Goal: Answer question/provide support

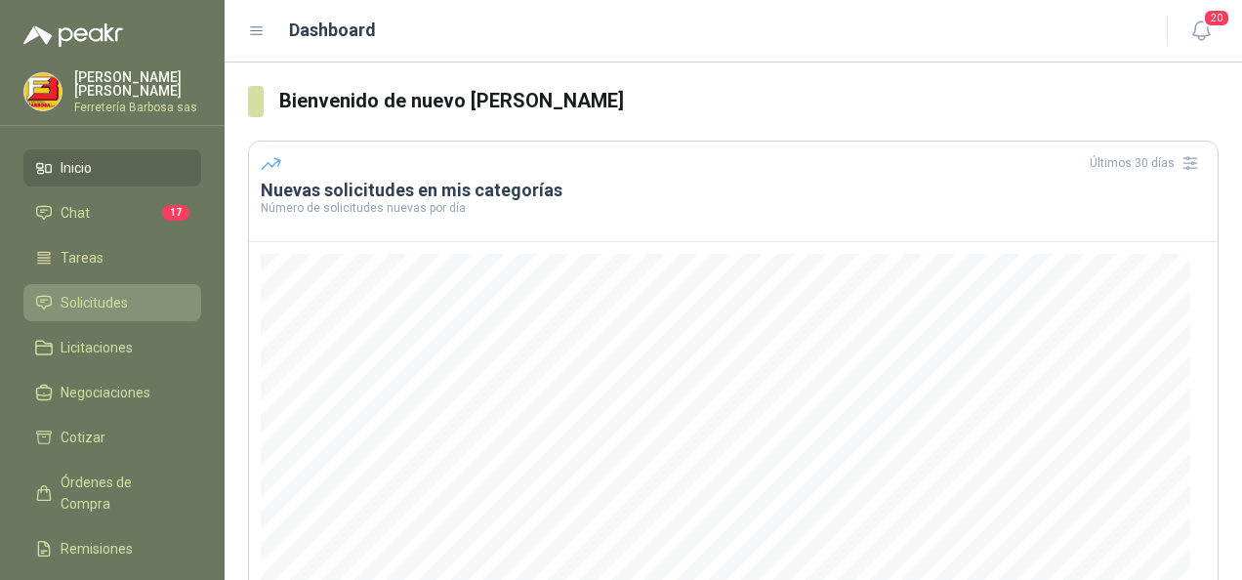
click at [109, 299] on span "Solicitudes" at bounding box center [94, 302] width 67 height 21
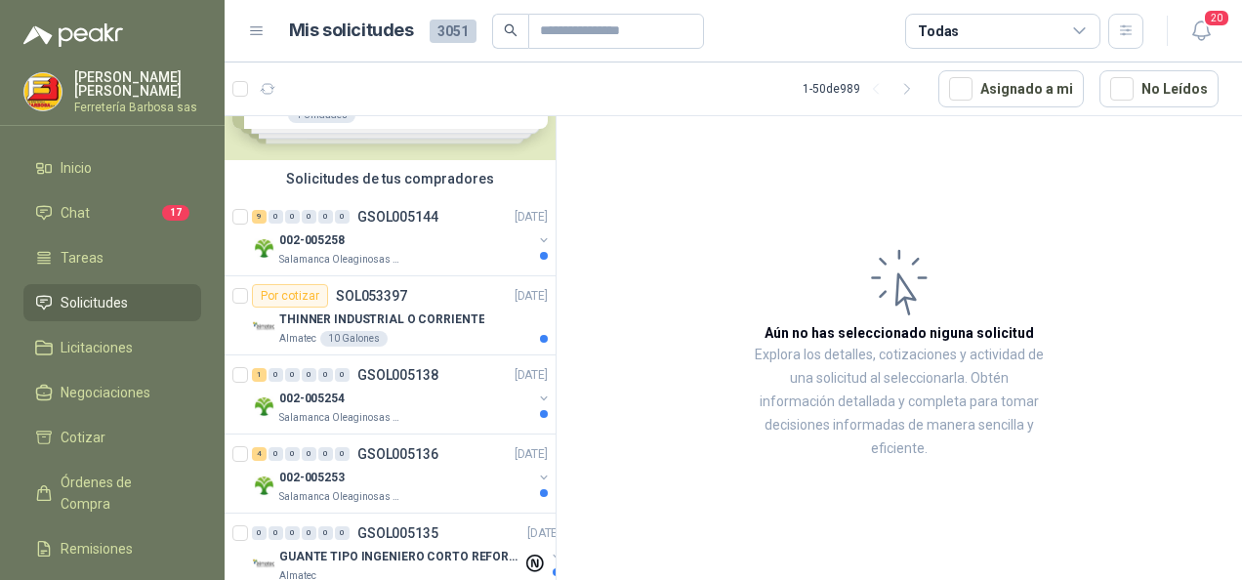
scroll to position [195, 0]
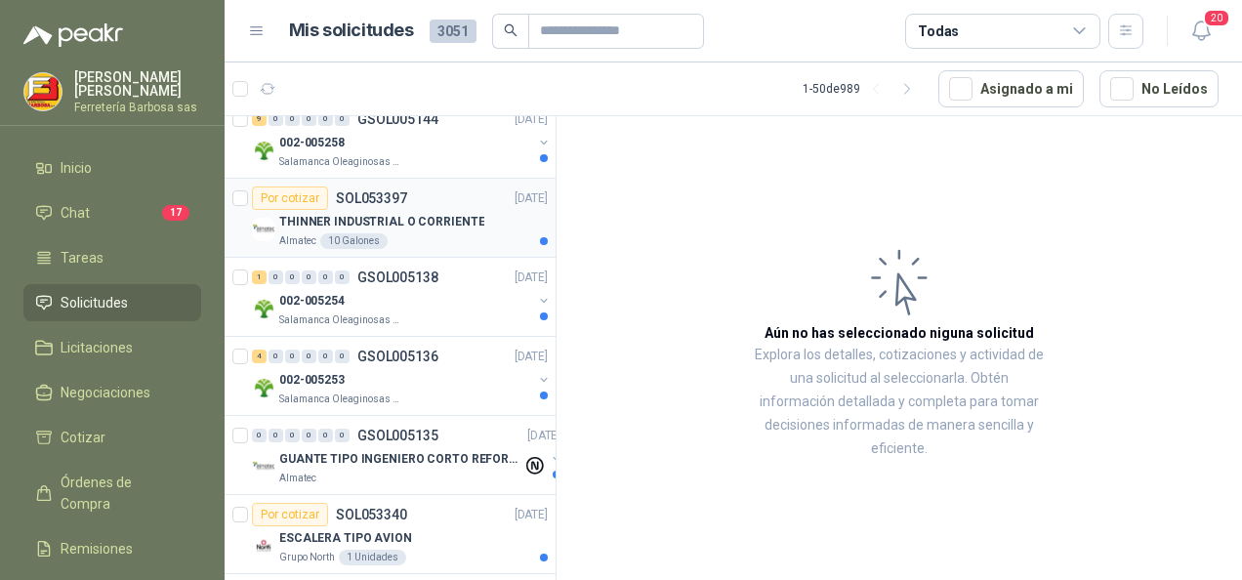
click at [297, 204] on div "Por cotizar" at bounding box center [290, 197] width 76 height 23
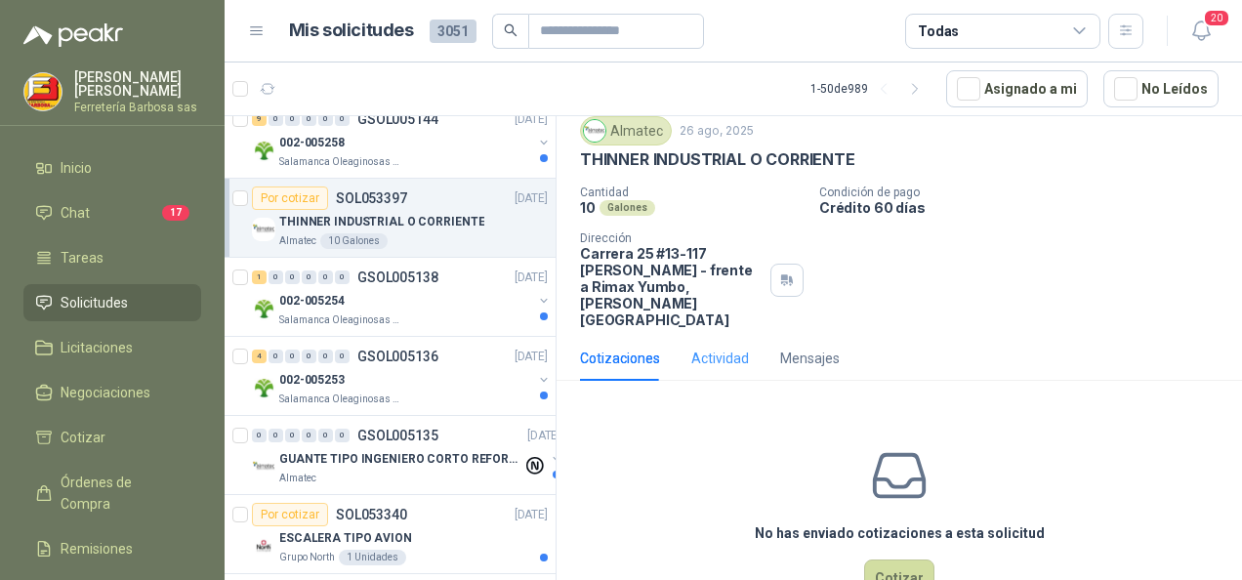
scroll to position [88, 0]
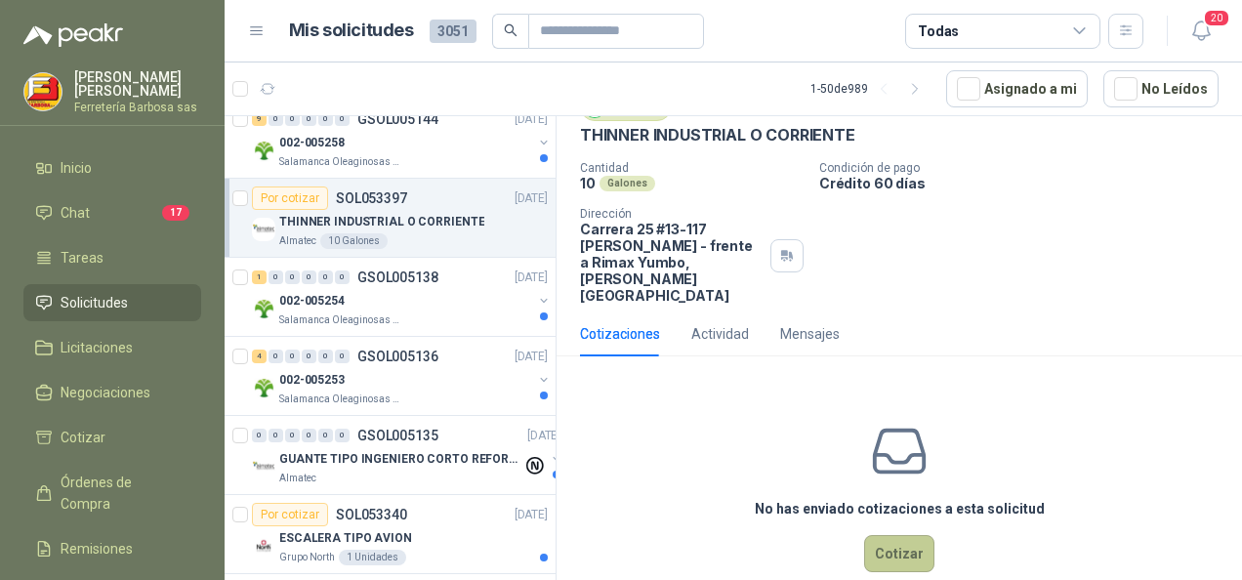
click at [878, 535] on button "Cotizar" at bounding box center [899, 553] width 70 height 37
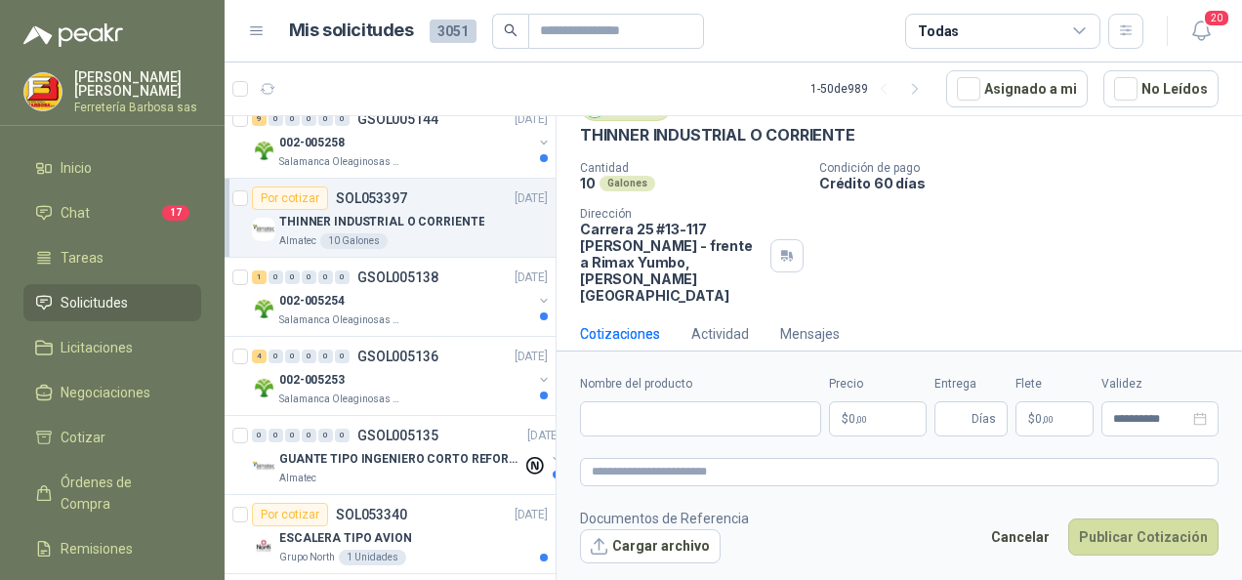
scroll to position [74, 0]
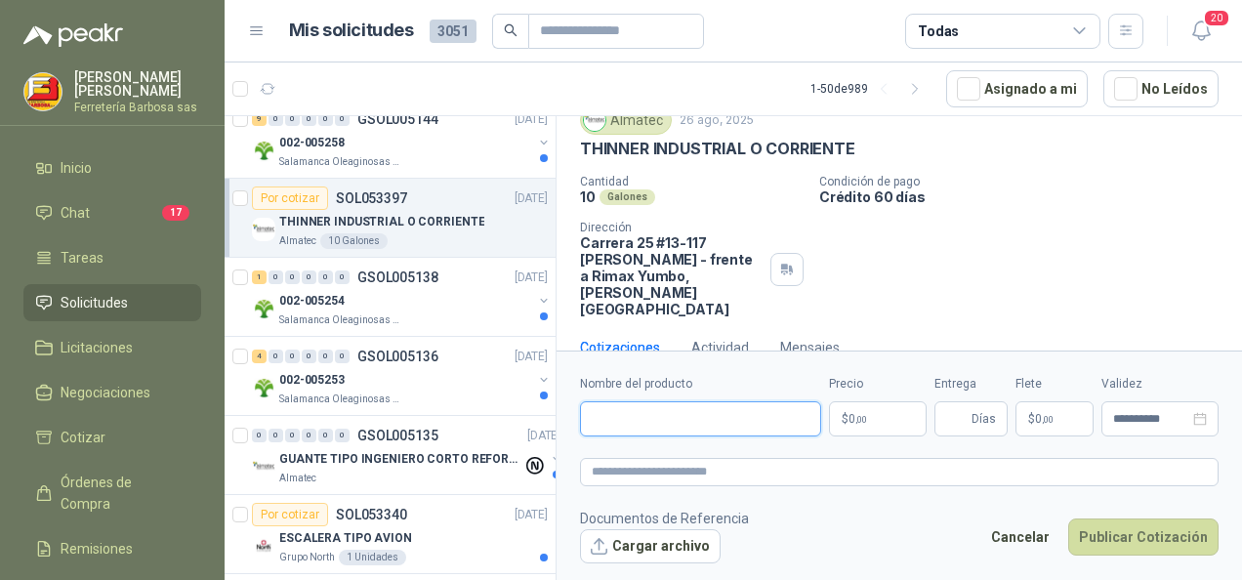
click at [780, 409] on input "Nombre del producto" at bounding box center [700, 418] width 241 height 35
paste input "**********"
type input "**********"
click at [863, 422] on span ",00" at bounding box center [861, 419] width 12 height 11
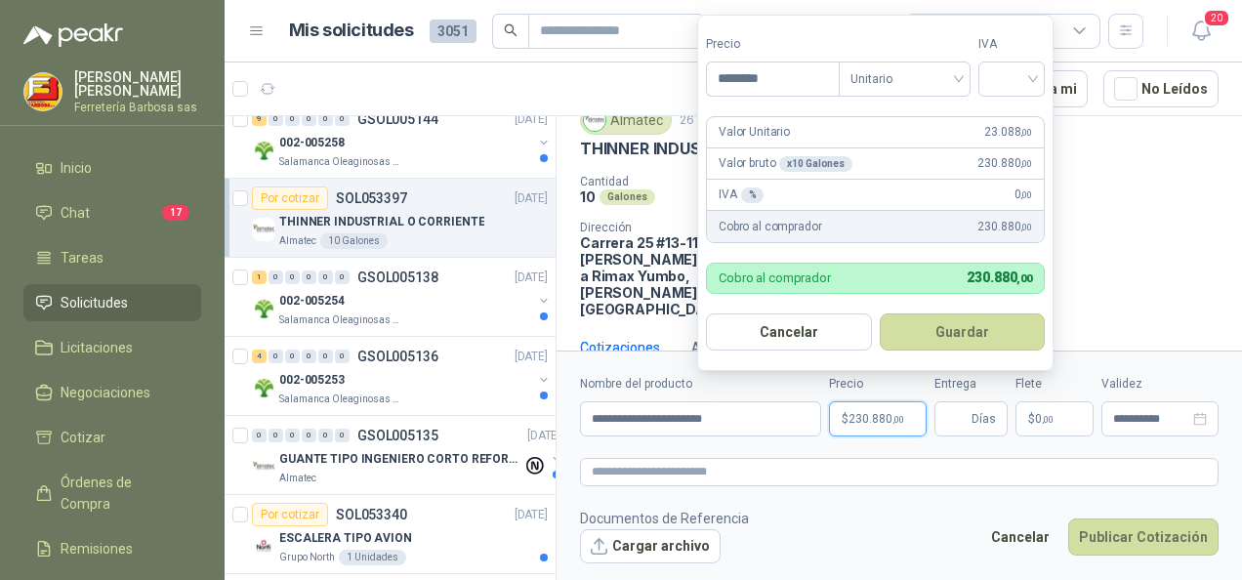
type input "********"
click at [1001, 77] on input "search" at bounding box center [1011, 76] width 43 height 29
click at [1010, 121] on div "19%" at bounding box center [1016, 120] width 36 height 21
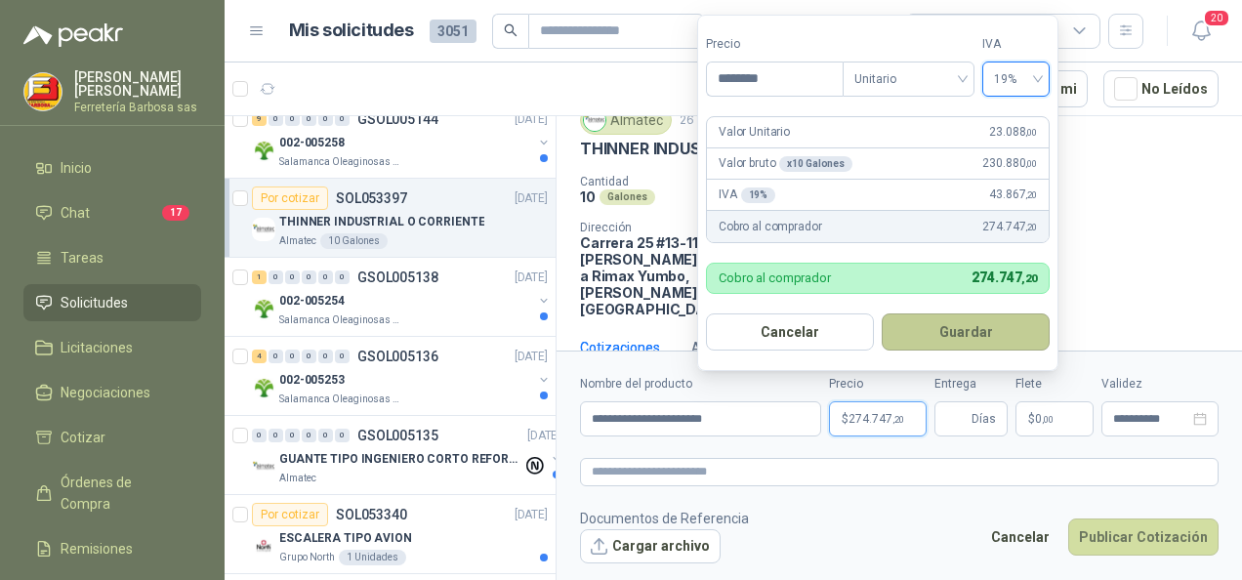
click at [957, 333] on button "Guardar" at bounding box center [965, 331] width 168 height 37
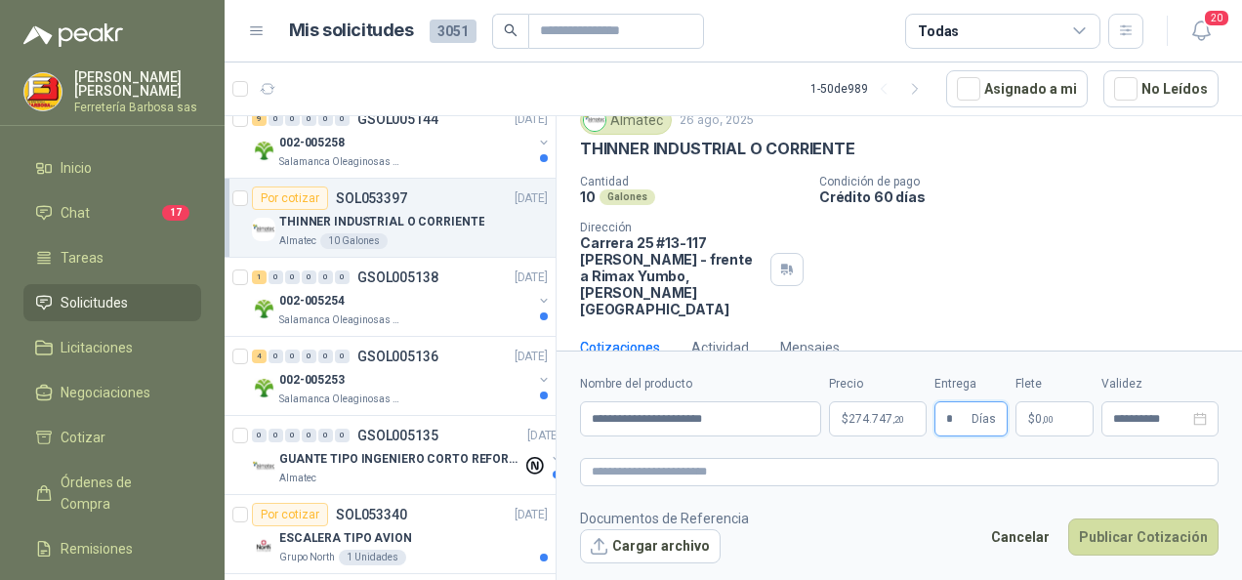
type input "*"
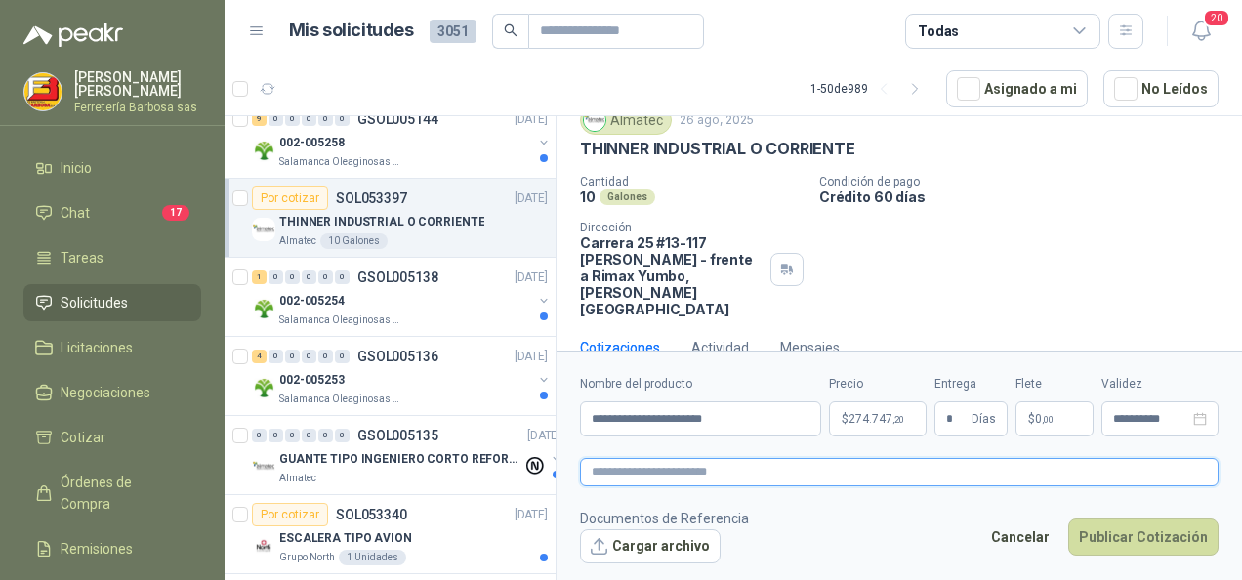
click at [800, 465] on textarea at bounding box center [899, 471] width 638 height 27
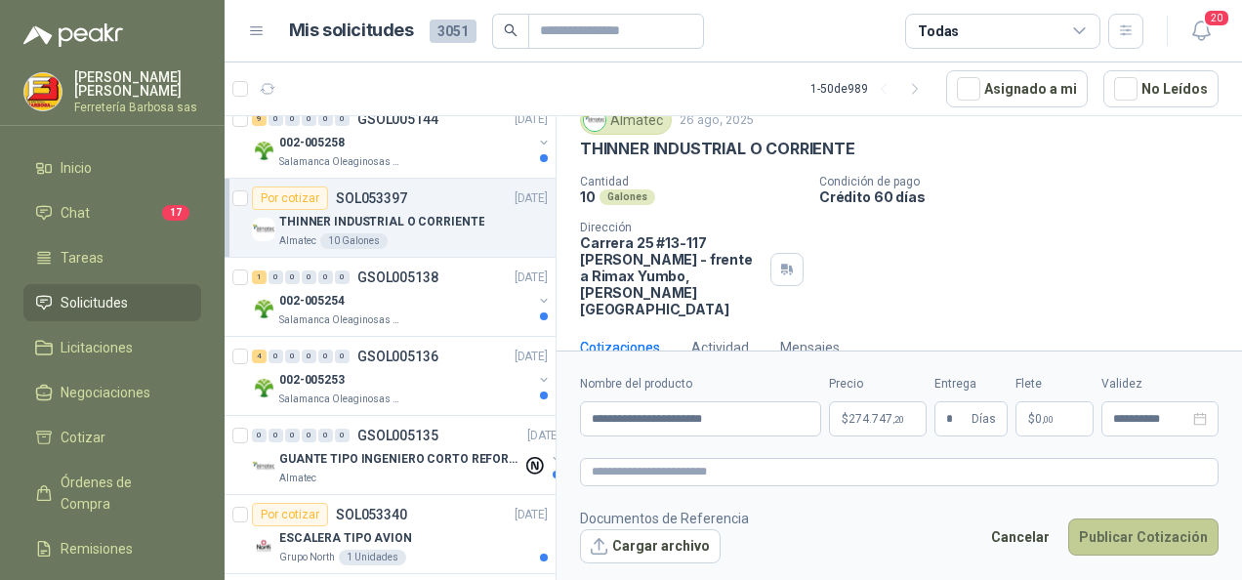
click at [1136, 550] on button "Publicar Cotización" at bounding box center [1143, 536] width 150 height 37
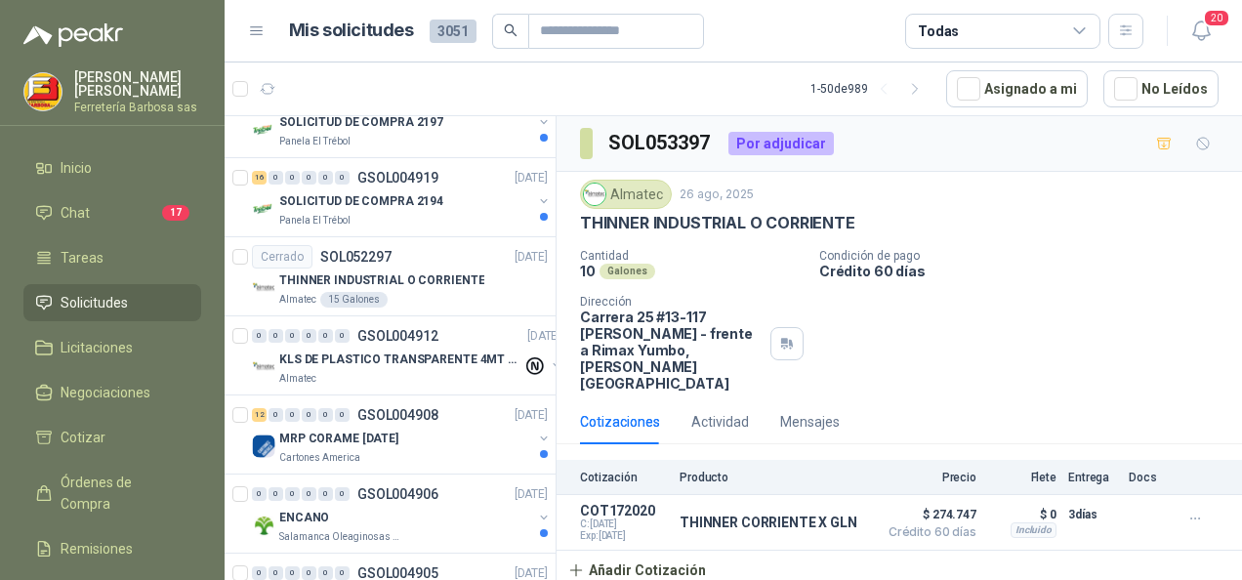
scroll to position [2635, 0]
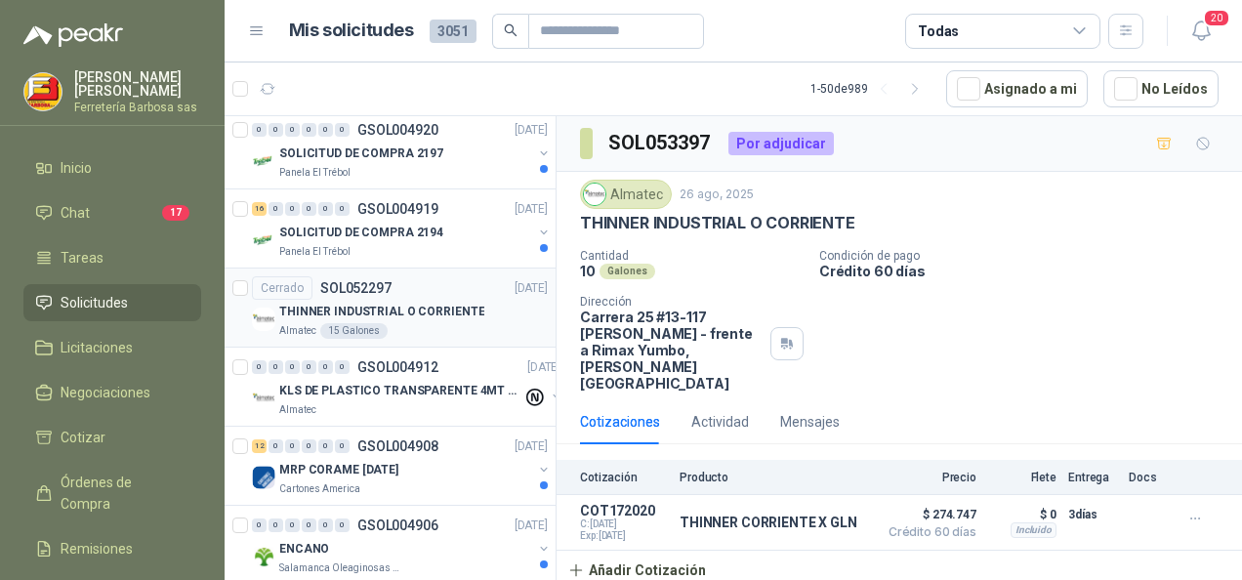
click at [371, 303] on p "THINNER INDUSTRIAL O CORRIENTE" at bounding box center [381, 312] width 205 height 19
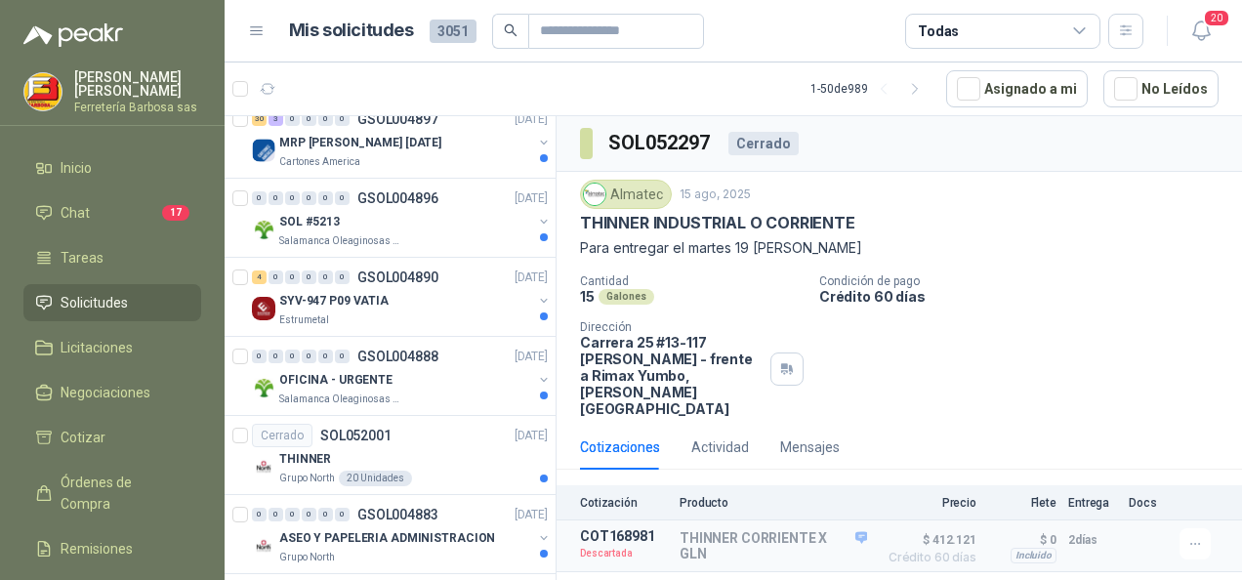
scroll to position [3492, 0]
